Goal: Information Seeking & Learning: Learn about a topic

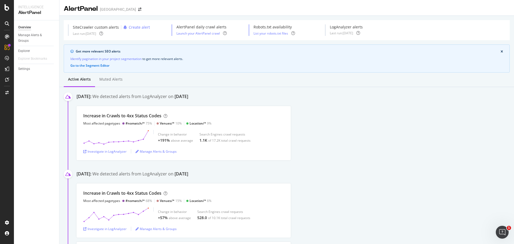
click at [347, 110] on div "Increase in Crawls to 4xx Status Codes Most affected pagetypes #nomatch/* 75% V…" at bounding box center [295, 133] width 437 height 54
click at [114, 151] on div "Investigate in LogAnalyzer" at bounding box center [104, 151] width 43 height 5
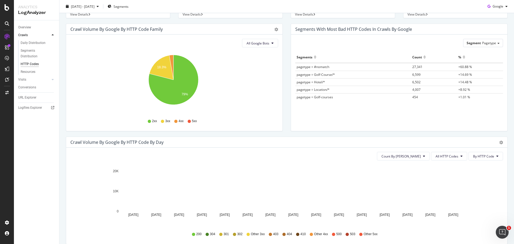
scroll to position [80, 0]
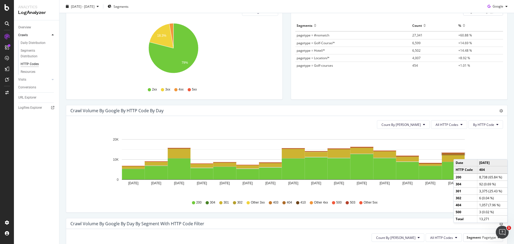
click at [459, 154] on rect "A chart." at bounding box center [453, 154] width 23 height 2
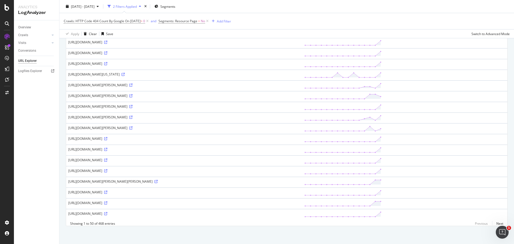
scroll to position [415, 0]
click at [496, 222] on link "Next" at bounding box center [497, 223] width 11 height 8
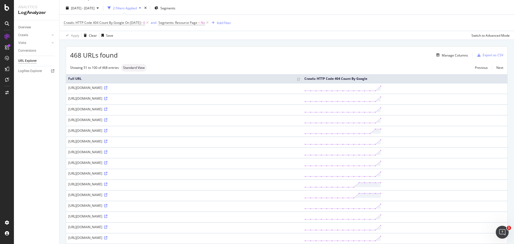
scroll to position [0, 0]
